Goal: Task Accomplishment & Management: Manage account settings

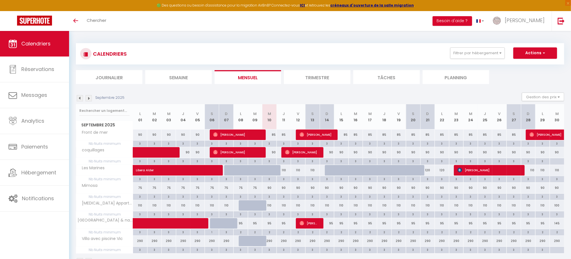
click at [89, 97] on img at bounding box center [89, 98] width 6 height 6
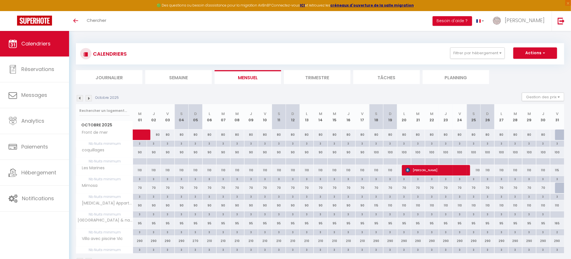
click at [91, 98] on img at bounding box center [89, 98] width 6 height 6
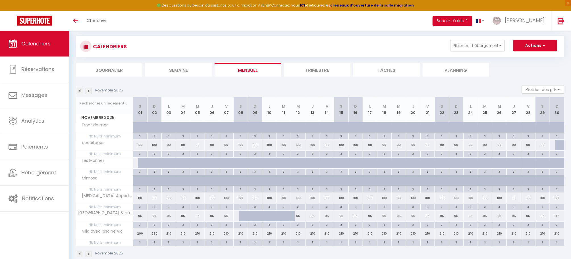
scroll to position [23, 0]
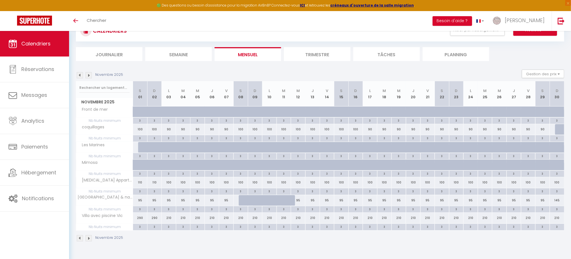
click at [138, 221] on div "290" at bounding box center [140, 218] width 14 height 11
type input "290"
type input "[DATE]"
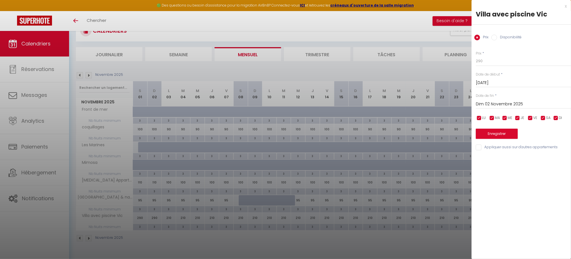
click at [511, 102] on input "Dim 02 Novembre 2025" at bounding box center [523, 104] width 95 height 7
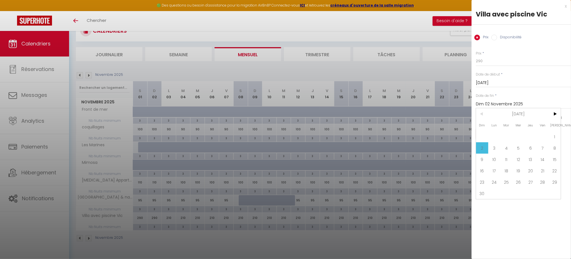
click at [484, 194] on span "30" at bounding box center [482, 193] width 12 height 11
type input "Dim 30 Novembre 2025"
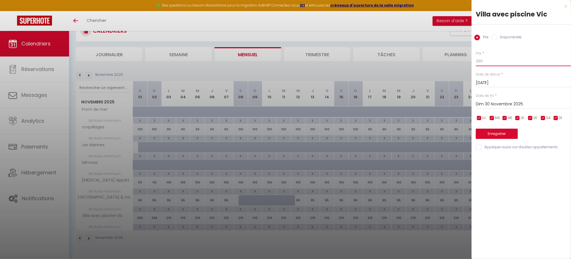
click at [483, 63] on input "290" at bounding box center [523, 61] width 95 height 10
type input "2"
type input "350"
click at [499, 134] on button "Enregistrer" at bounding box center [497, 134] width 42 height 10
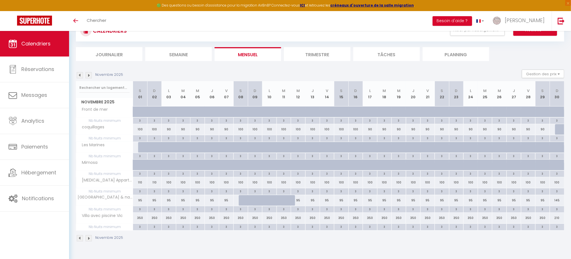
click at [29, 44] on span "Calendriers" at bounding box center [35, 43] width 29 height 7
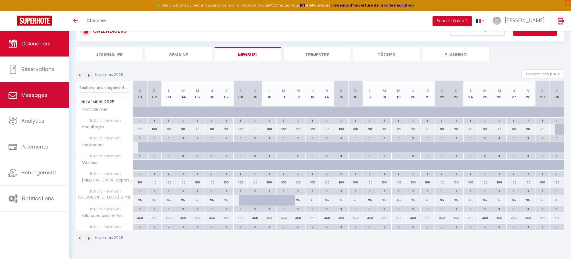
click at [39, 94] on span "Messages" at bounding box center [34, 95] width 26 height 7
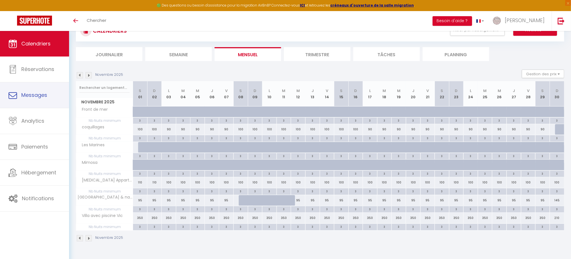
select select "message"
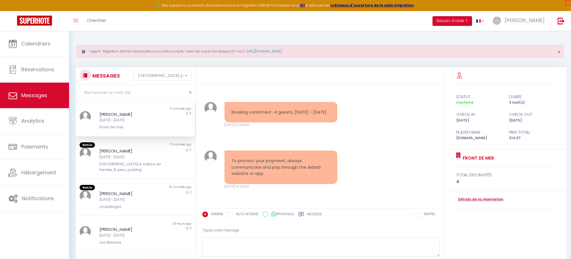
scroll to position [1144, 0]
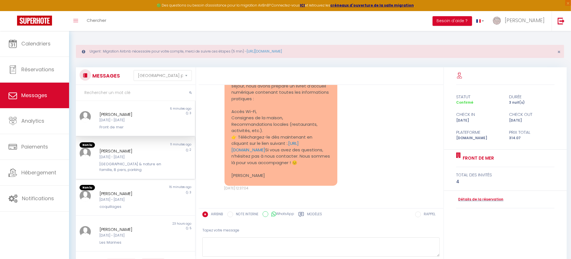
click at [127, 159] on div "[DATE] - [DATE]" at bounding box center [130, 157] width 62 height 5
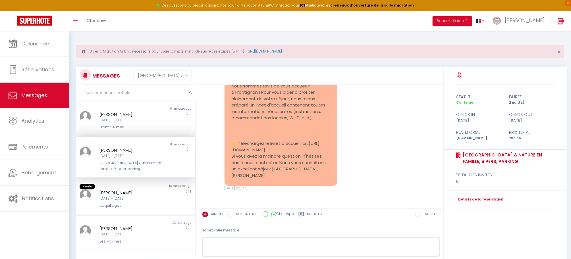
click at [125, 197] on div "[DATE] - [DATE]" at bounding box center [130, 198] width 62 height 5
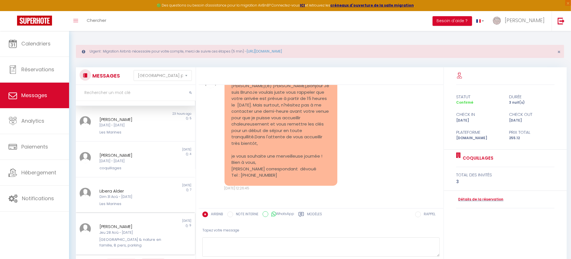
scroll to position [128, 0]
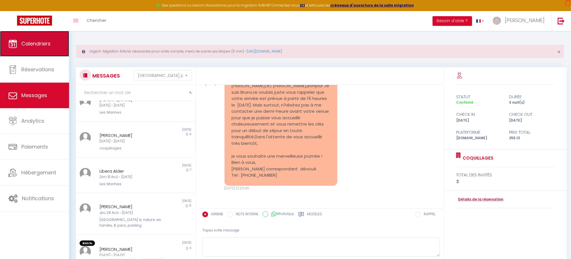
click at [37, 44] on span "Calendriers" at bounding box center [35, 43] width 29 height 7
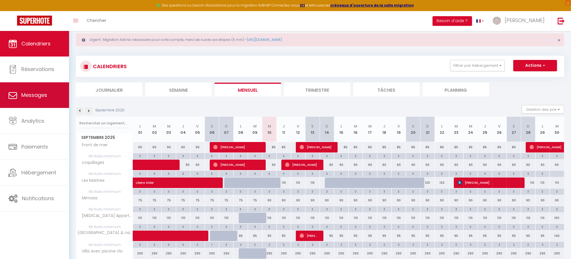
scroll to position [44, 0]
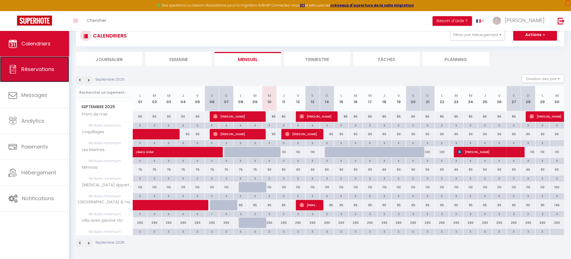
click at [38, 74] on link "Réservations" at bounding box center [34, 70] width 69 height 26
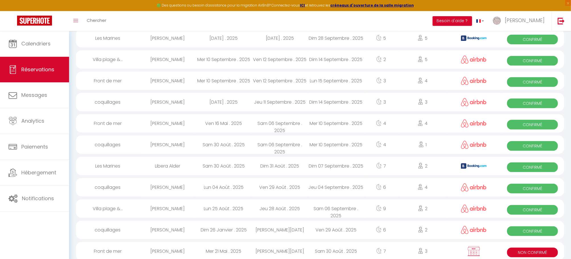
scroll to position [425, 0]
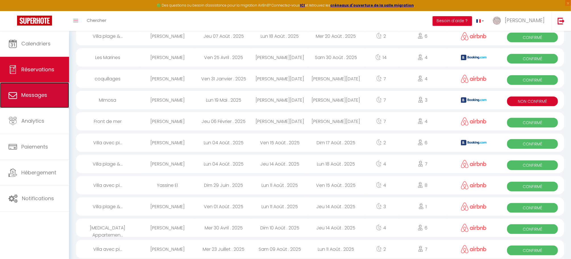
click at [39, 94] on span "Messages" at bounding box center [34, 95] width 26 height 7
select select "message"
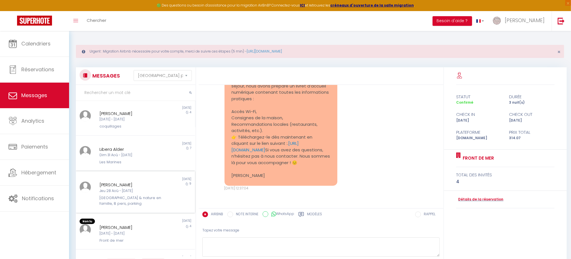
scroll to position [213, 0]
